Goal: Task Accomplishment & Management: Manage account settings

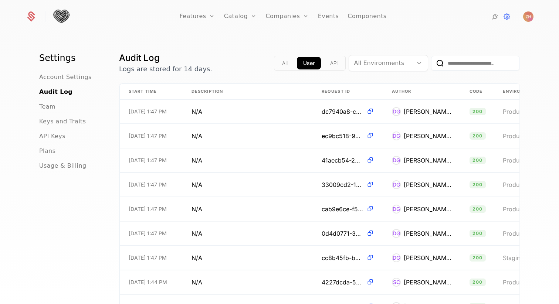
scroll to position [21, 0]
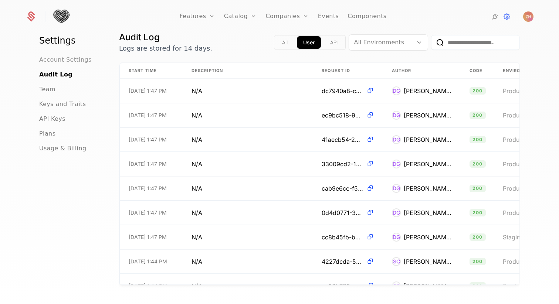
click at [48, 59] on span "Account Settings" at bounding box center [65, 59] width 53 height 9
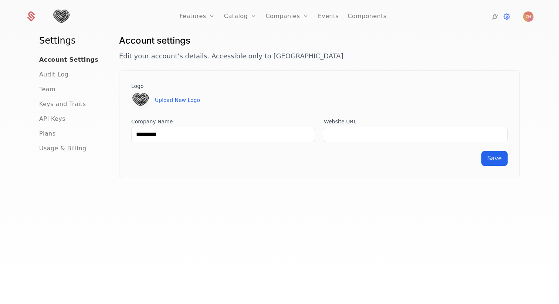
scroll to position [17, 0]
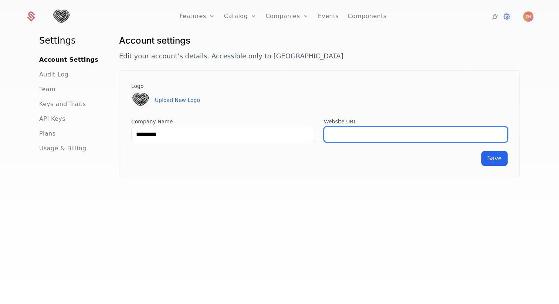
click at [365, 135] on input "Website URL" at bounding box center [416, 135] width 184 height 16
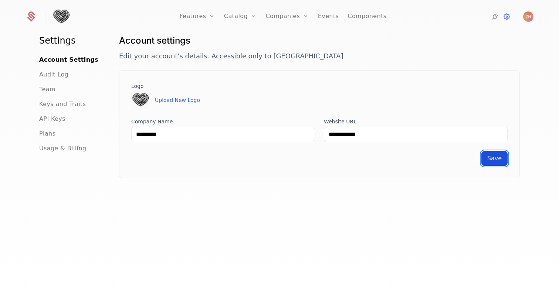
click at [500, 158] on span "Save" at bounding box center [494, 158] width 14 height 7
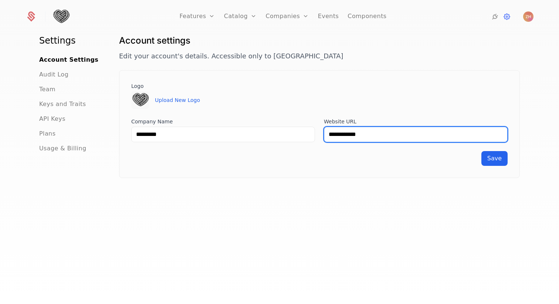
click at [325, 132] on input "**********" at bounding box center [416, 135] width 184 height 16
type input "**********"
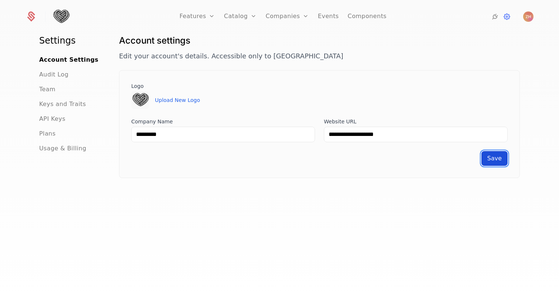
click at [501, 158] on span "Save" at bounding box center [494, 158] width 14 height 7
click at [71, 104] on span "Keys and Traits" at bounding box center [62, 104] width 47 height 9
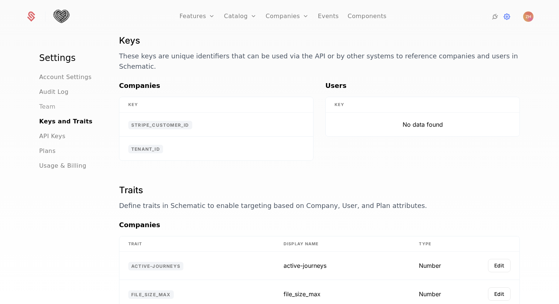
click at [47, 109] on span "Team" at bounding box center [47, 106] width 16 height 9
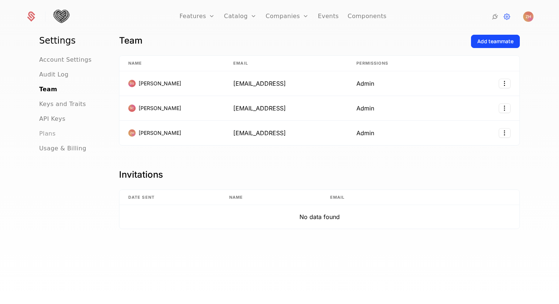
click at [50, 130] on span "Plans" at bounding box center [47, 133] width 16 height 9
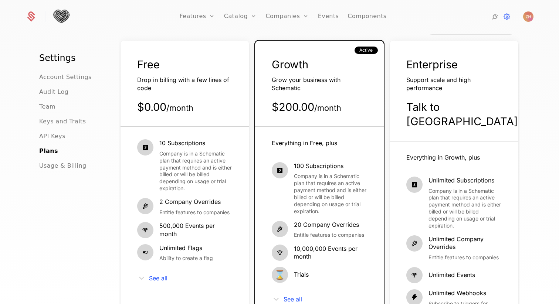
scroll to position [35, 0]
click at [59, 162] on span "Usage & Billing" at bounding box center [62, 166] width 47 height 9
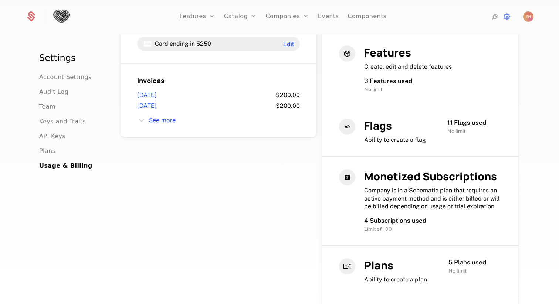
scroll to position [342, 0]
